Goal: Task Accomplishment & Management: Complete application form

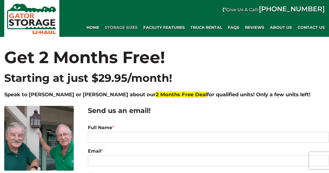
click at [123, 27] on span "Storage Sizes" at bounding box center [121, 27] width 33 height 5
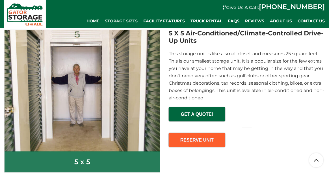
scroll to position [230, 0]
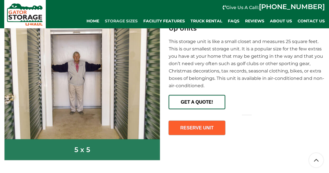
click at [192, 101] on span "GET A QUOTE!" at bounding box center [196, 99] width 55 height 9
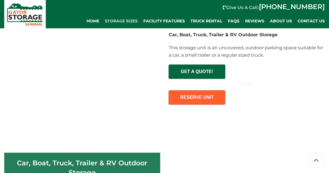
scroll to position [2221, 0]
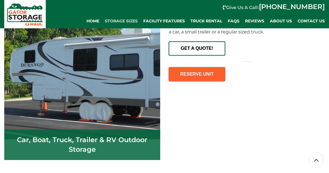
click at [192, 53] on link "GET A QUOTE!" at bounding box center [197, 48] width 56 height 14
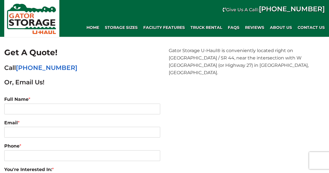
drag, startPoint x: 328, startPoint y: 20, endPoint x: 328, endPoint y: 39, distance: 18.9
click at [22, 109] on input "Full Name *" at bounding box center [82, 108] width 156 height 11
type input "Gabrielle Zinke"
click at [20, 133] on input "Email *" at bounding box center [82, 132] width 156 height 11
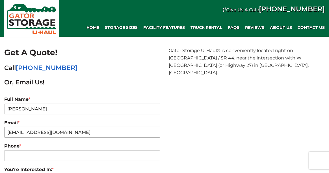
type input "nursecamelot@aol.com"
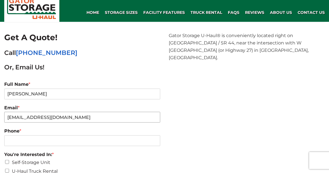
scroll to position [14, 0]
